Goal: Find specific page/section: Find specific page/section

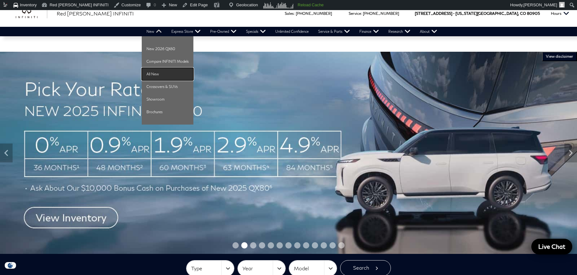
click at [157, 72] on link "All New" at bounding box center [168, 74] width 52 height 13
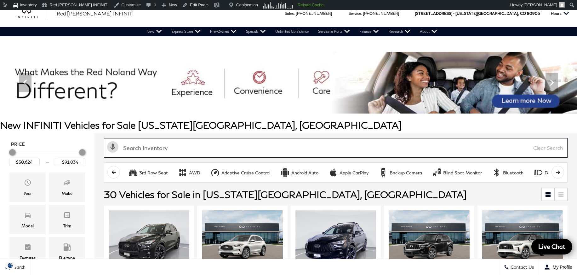
click at [148, 153] on input "text" at bounding box center [335, 148] width 463 height 20
paste input "QX430785"
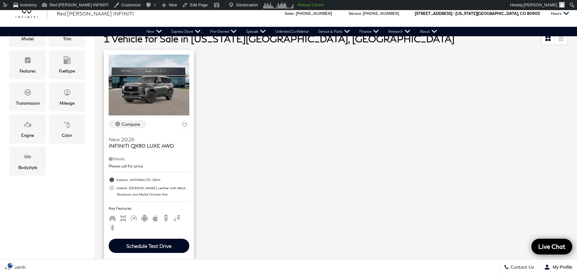
scroll to position [157, 0]
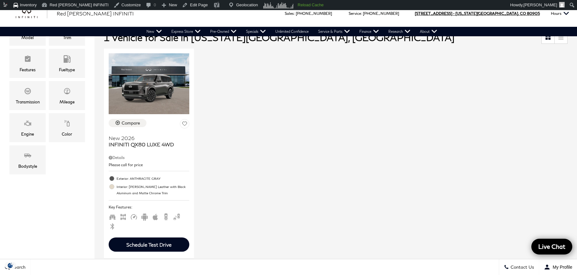
type input "QX430785"
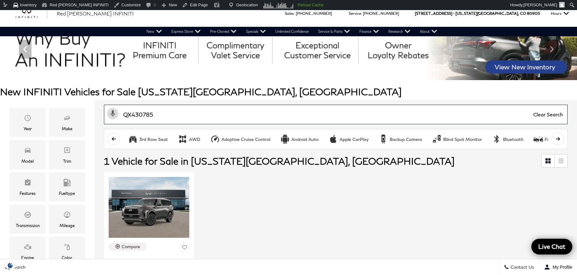
scroll to position [0, 0]
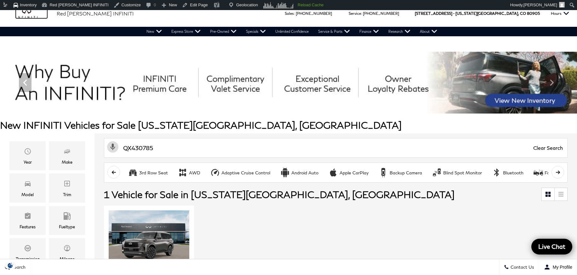
click at [31, 15] on img "infiniti" at bounding box center [31, 14] width 31 height 10
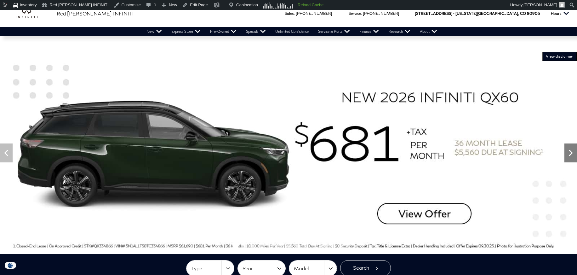
click at [567, 156] on icon "Next" at bounding box center [570, 152] width 13 height 13
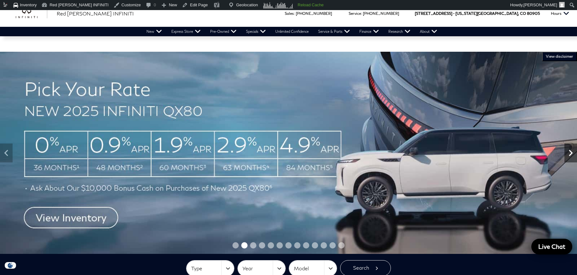
click at [567, 156] on icon "Next" at bounding box center [570, 152] width 13 height 13
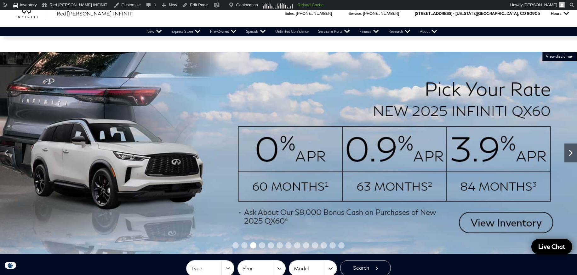
click at [567, 156] on icon "Next" at bounding box center [570, 152] width 13 height 13
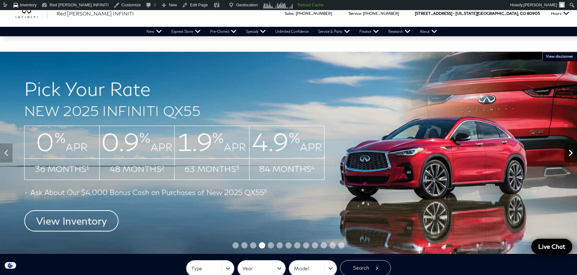
click at [567, 156] on icon "Next" at bounding box center [570, 152] width 13 height 13
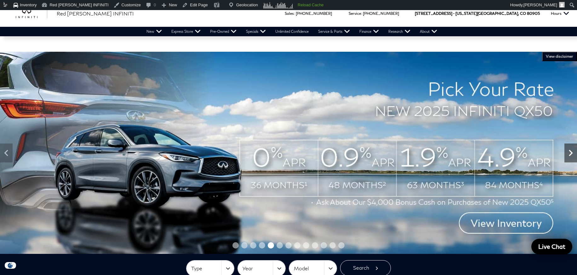
click at [567, 156] on icon "Next" at bounding box center [570, 152] width 13 height 13
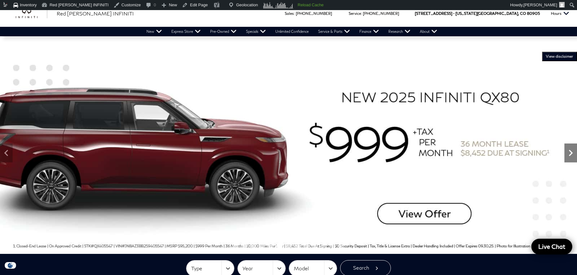
click at [567, 156] on icon "Next" at bounding box center [570, 152] width 13 height 13
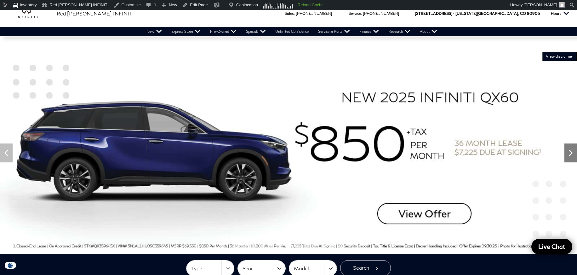
click at [567, 156] on icon "Next" at bounding box center [570, 152] width 13 height 13
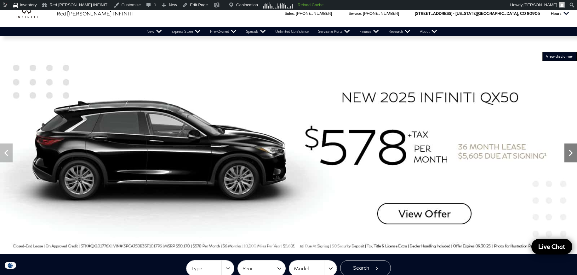
click at [567, 156] on icon "Next" at bounding box center [570, 152] width 13 height 13
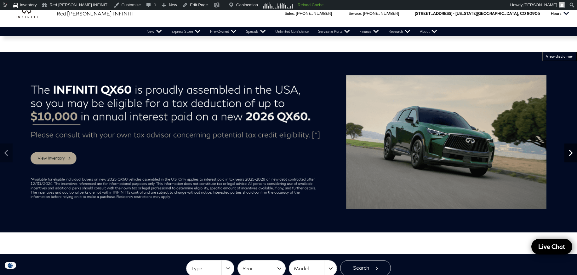
click at [567, 156] on icon "Next" at bounding box center [570, 152] width 13 height 13
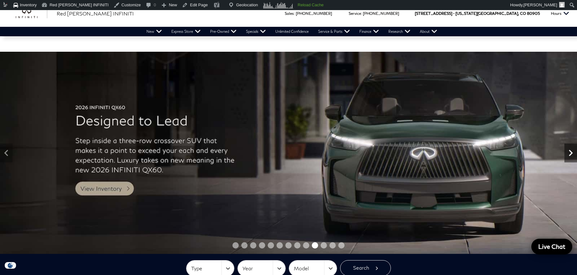
click at [567, 156] on icon "Next" at bounding box center [570, 152] width 13 height 13
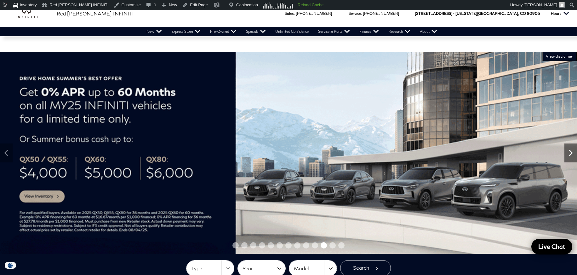
click at [567, 156] on icon "Next" at bounding box center [570, 152] width 13 height 13
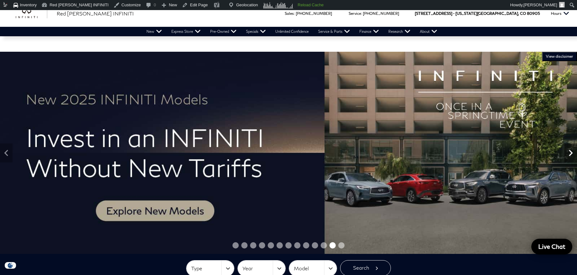
click at [567, 156] on icon "Next" at bounding box center [570, 152] width 13 height 13
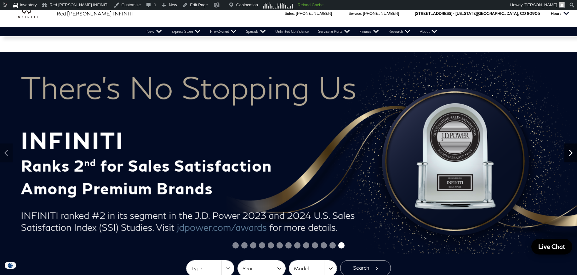
click at [567, 156] on icon "Next" at bounding box center [570, 152] width 13 height 13
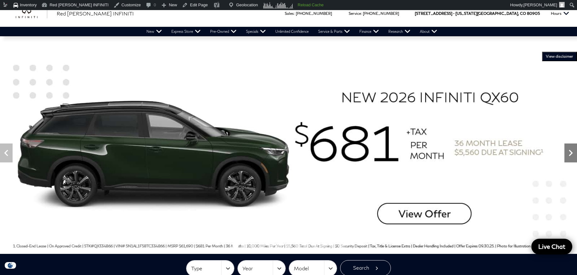
click at [567, 156] on icon "Next" at bounding box center [570, 152] width 13 height 13
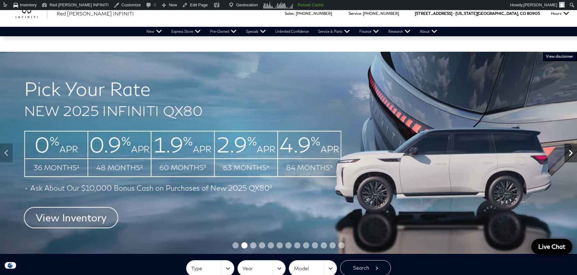
click at [567, 156] on icon "Next" at bounding box center [570, 152] width 13 height 13
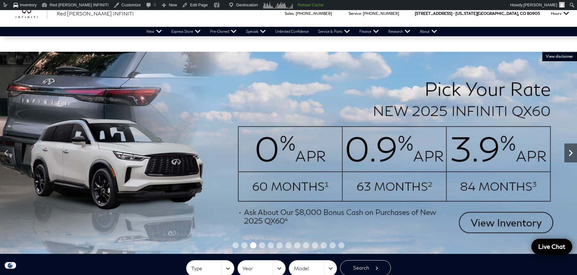
click at [567, 156] on icon "Next" at bounding box center [570, 152] width 13 height 13
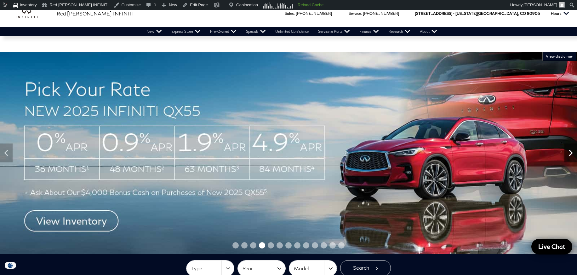
click at [567, 156] on icon "Next" at bounding box center [570, 152] width 13 height 13
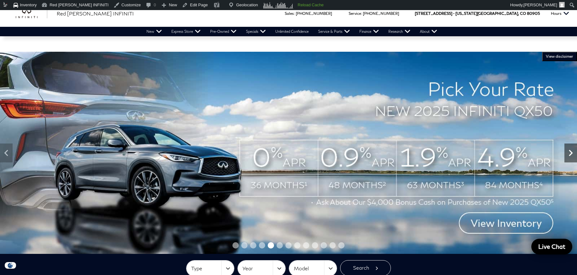
click at [567, 156] on icon "Next" at bounding box center [570, 152] width 13 height 13
click at [568, 156] on icon "Next" at bounding box center [570, 152] width 13 height 13
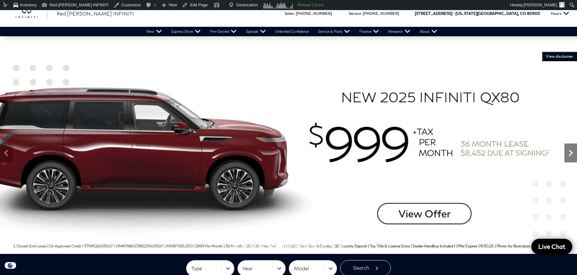
click at [568, 156] on icon "Next" at bounding box center [570, 152] width 13 height 13
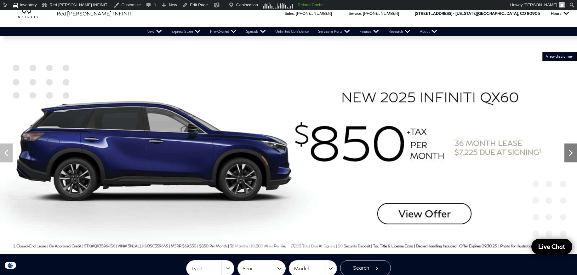
click at [568, 156] on icon "Next" at bounding box center [570, 152] width 13 height 13
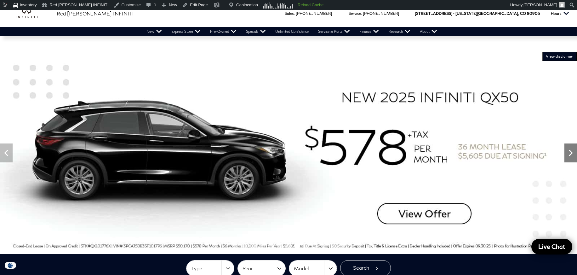
click at [568, 156] on icon "Next" at bounding box center [570, 152] width 13 height 13
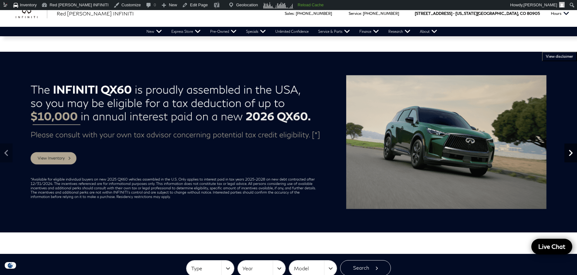
click at [568, 156] on icon "Next" at bounding box center [570, 152] width 13 height 13
click at [4, 154] on icon "Previous" at bounding box center [6, 152] width 13 height 13
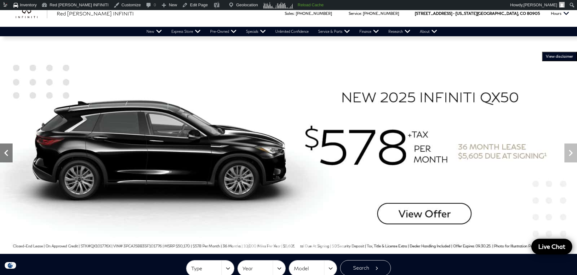
click at [4, 154] on icon "Previous" at bounding box center [6, 152] width 13 height 13
